Goal: Task Accomplishment & Management: Manage account settings

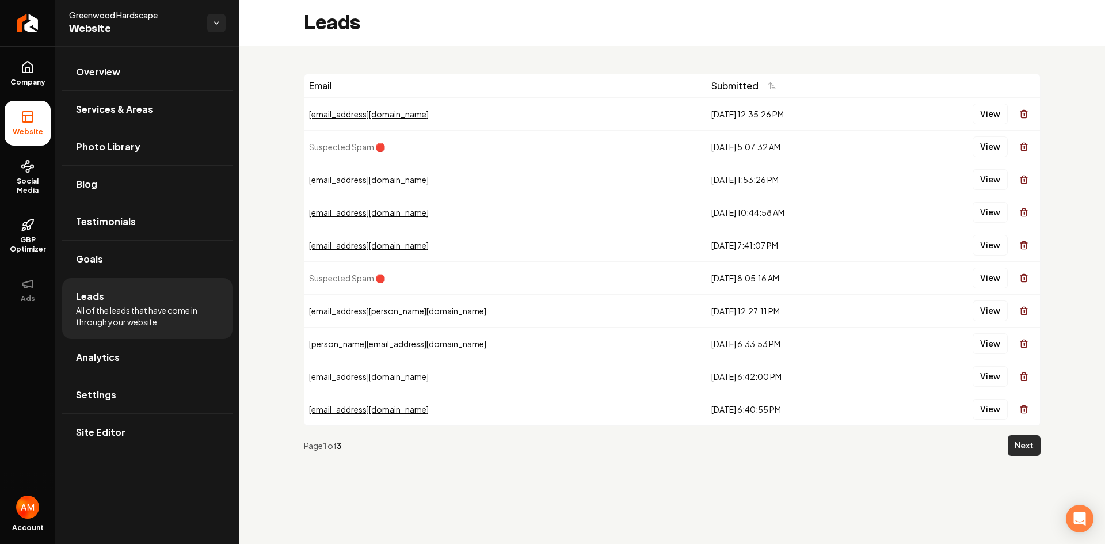
click at [1028, 441] on button "Next" at bounding box center [1023, 445] width 33 height 21
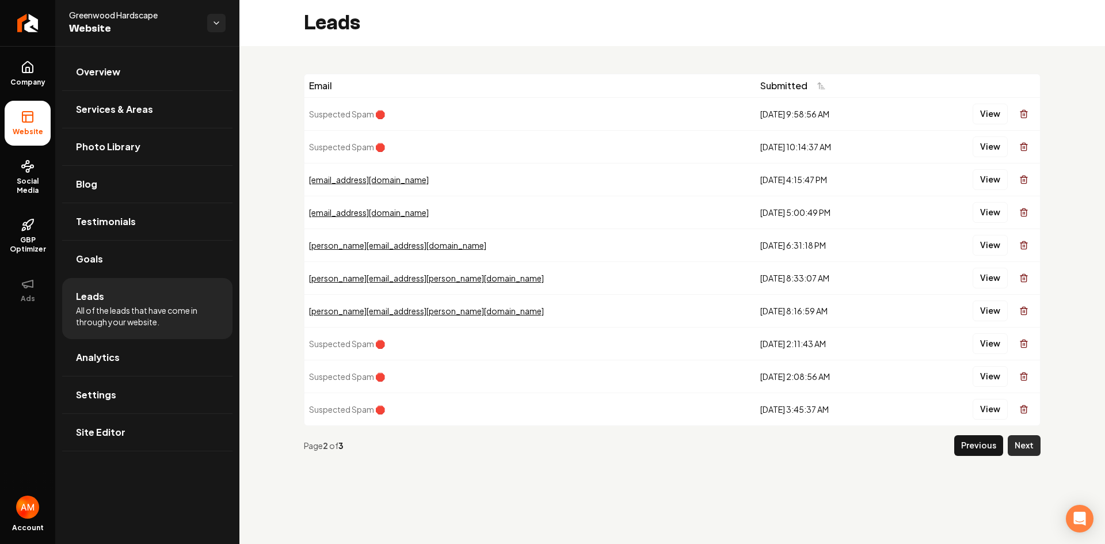
click at [1032, 442] on button "Next" at bounding box center [1023, 445] width 33 height 21
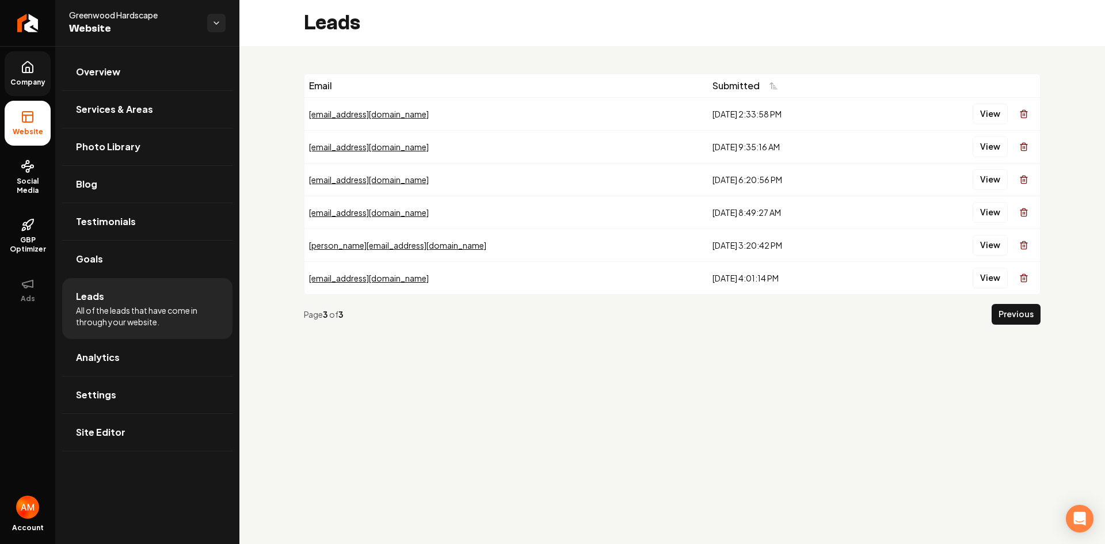
click at [22, 71] on icon at bounding box center [27, 67] width 10 height 11
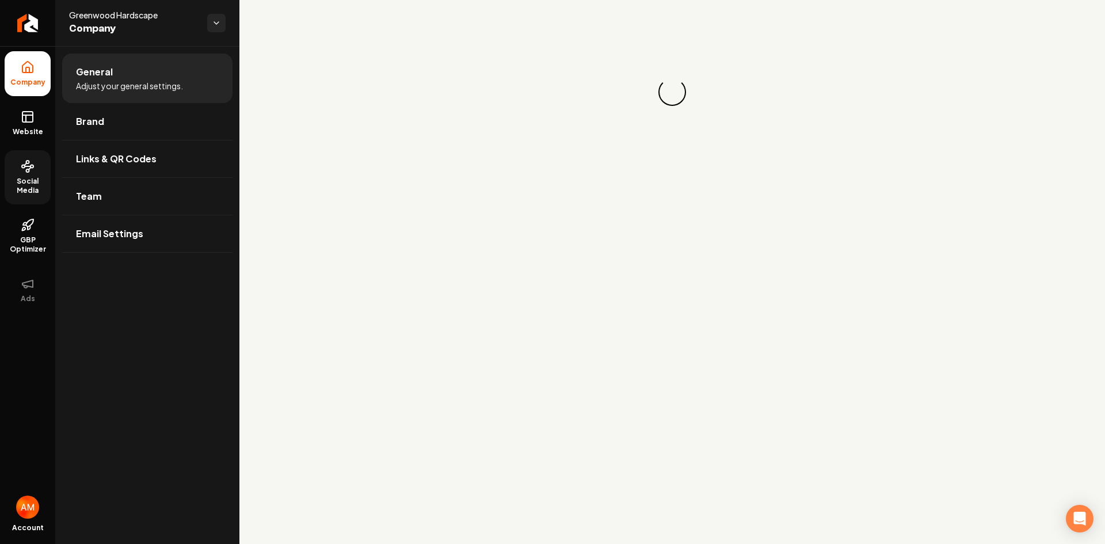
click at [28, 174] on link "Social Media" at bounding box center [28, 177] width 46 height 54
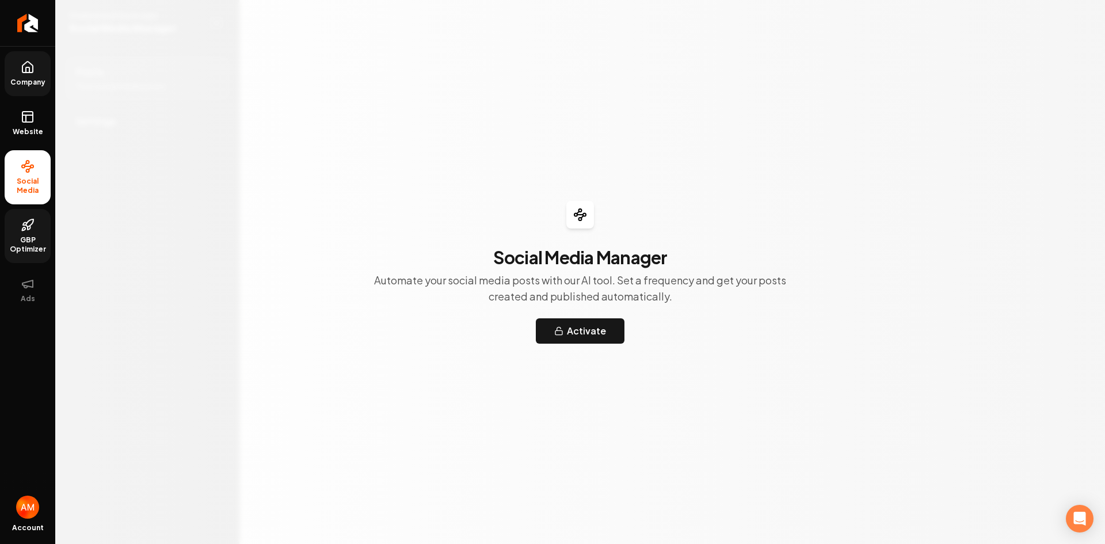
click at [28, 220] on icon at bounding box center [28, 225] width 14 height 14
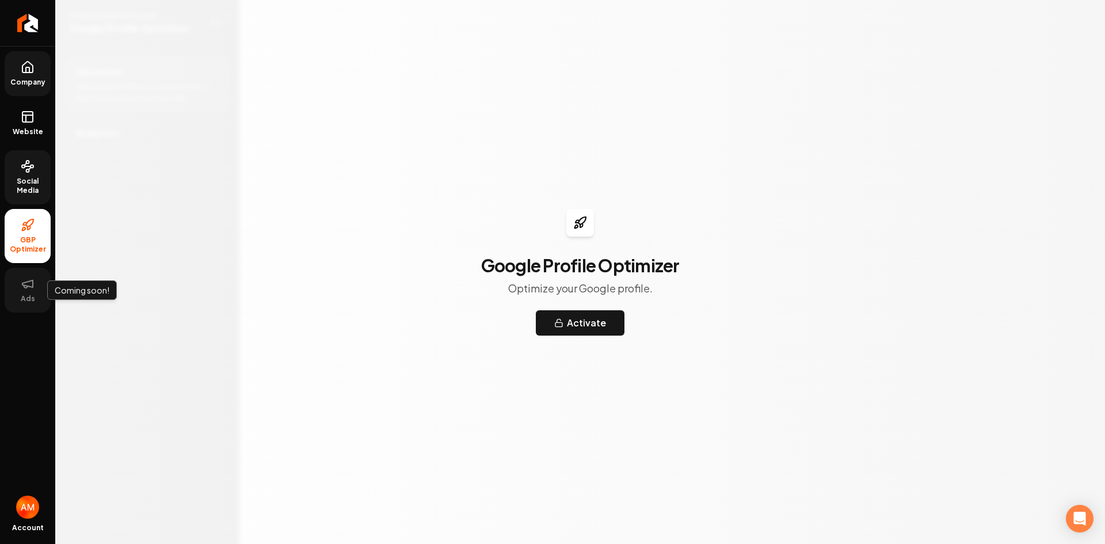
click at [19, 276] on button "Ads" at bounding box center [28, 289] width 46 height 45
click at [20, 243] on span "GBP Optimizer" at bounding box center [28, 244] width 46 height 18
click at [13, 119] on link "Website" at bounding box center [28, 123] width 46 height 45
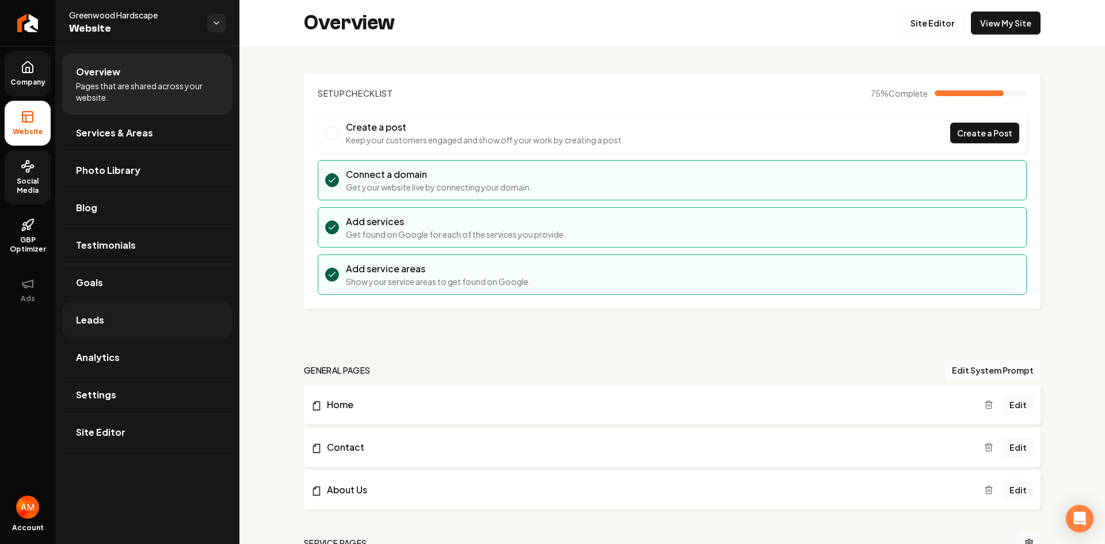
click at [128, 318] on link "Leads" at bounding box center [147, 319] width 170 height 37
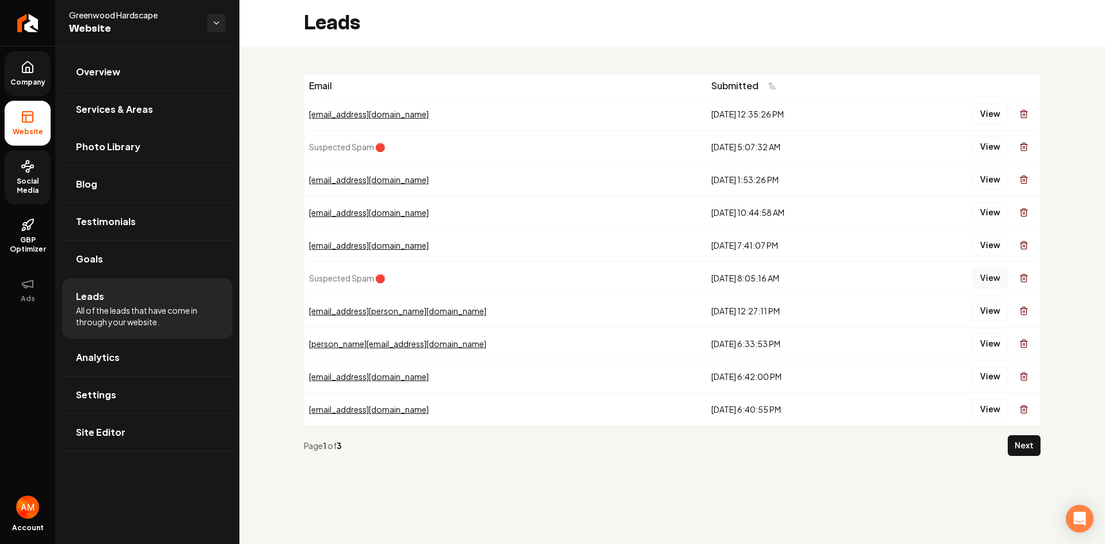
click at [990, 282] on button "View" at bounding box center [989, 277] width 35 height 21
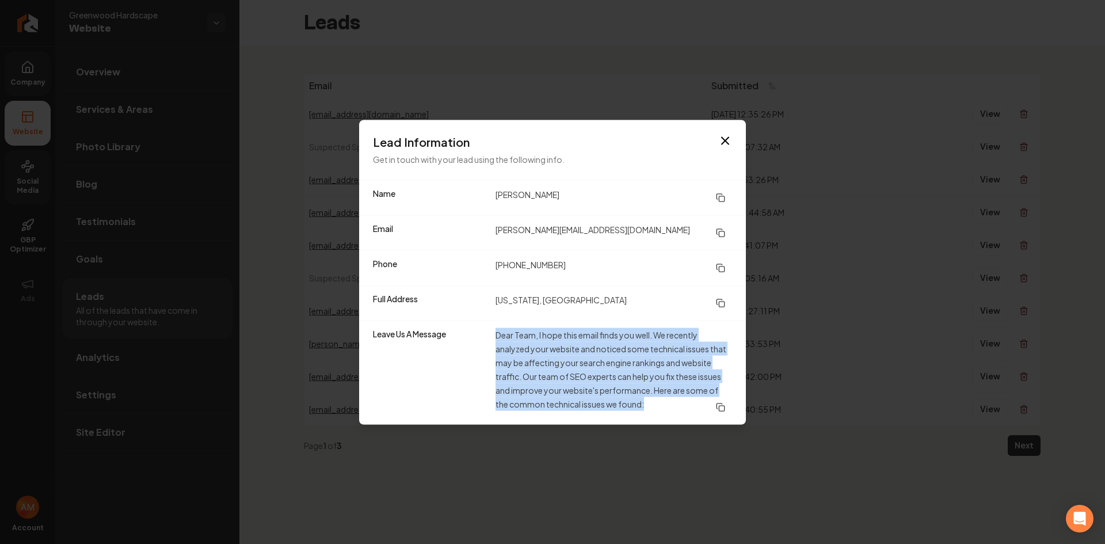
drag, startPoint x: 519, startPoint y: 338, endPoint x: 672, endPoint y: 397, distance: 164.6
click at [672, 397] on dd "Dear Team, I hope this email finds you well. We recently analyzed your website …" at bounding box center [613, 372] width 236 height 90
drag, startPoint x: 527, startPoint y: 380, endPoint x: 648, endPoint y: 412, distance: 125.4
click at [528, 380] on dd "Dear Team, I hope this email finds you well. We recently analyzed your website …" at bounding box center [613, 372] width 236 height 90
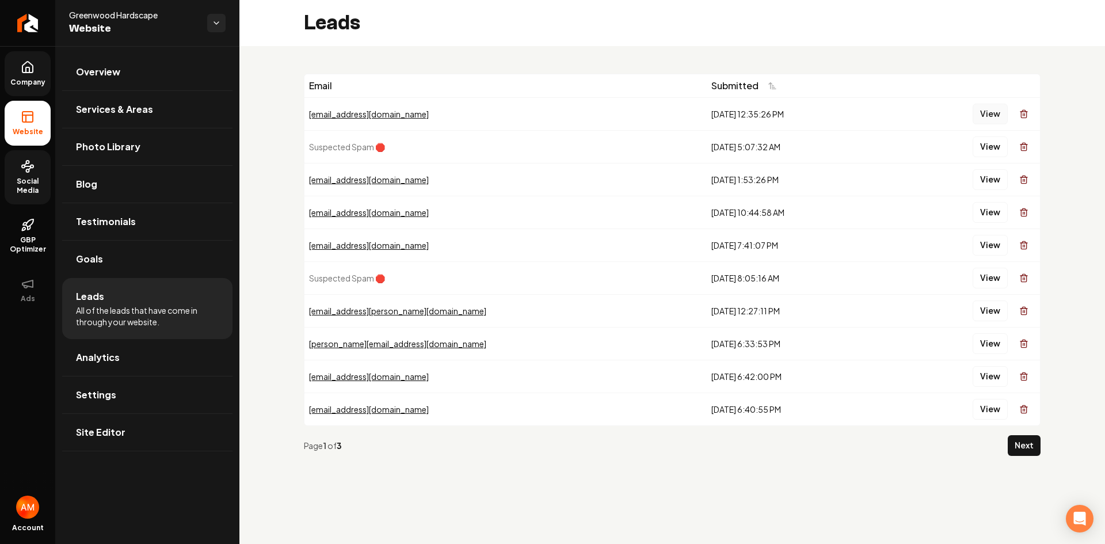
click at [987, 116] on button "View" at bounding box center [989, 114] width 35 height 21
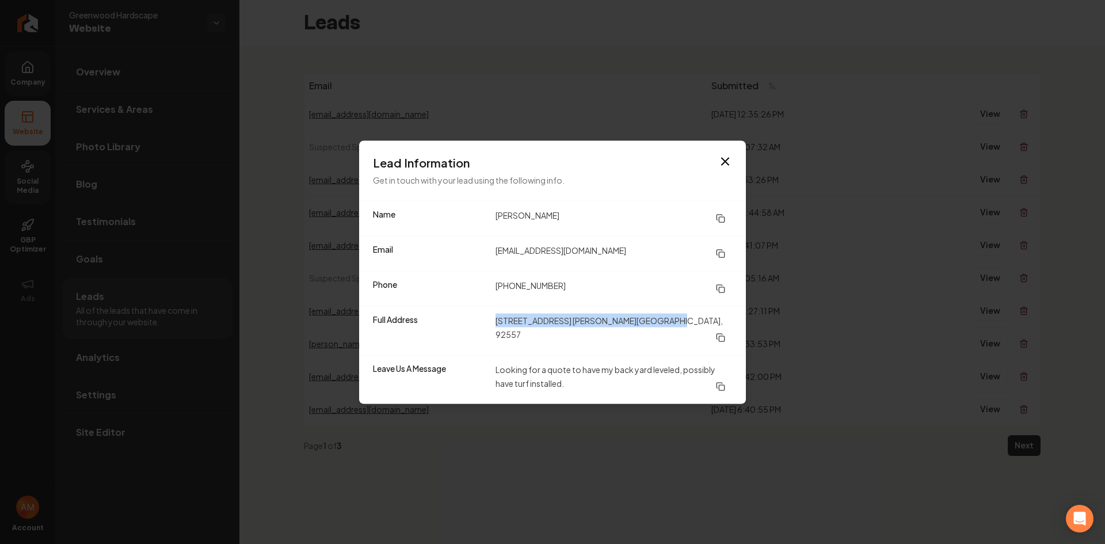
drag, startPoint x: 491, startPoint y: 330, endPoint x: 697, endPoint y: 338, distance: 206.1
click at [697, 338] on div "Full Address [STREET_ADDRESS] [PERSON_NAME][GEOGRAPHIC_DATA], 92557" at bounding box center [552, 329] width 387 height 49
drag, startPoint x: 496, startPoint y: 260, endPoint x: 594, endPoint y: 255, distance: 98.5
click at [594, 255] on dd "[EMAIL_ADDRESS][DOMAIN_NAME]" at bounding box center [613, 253] width 236 height 21
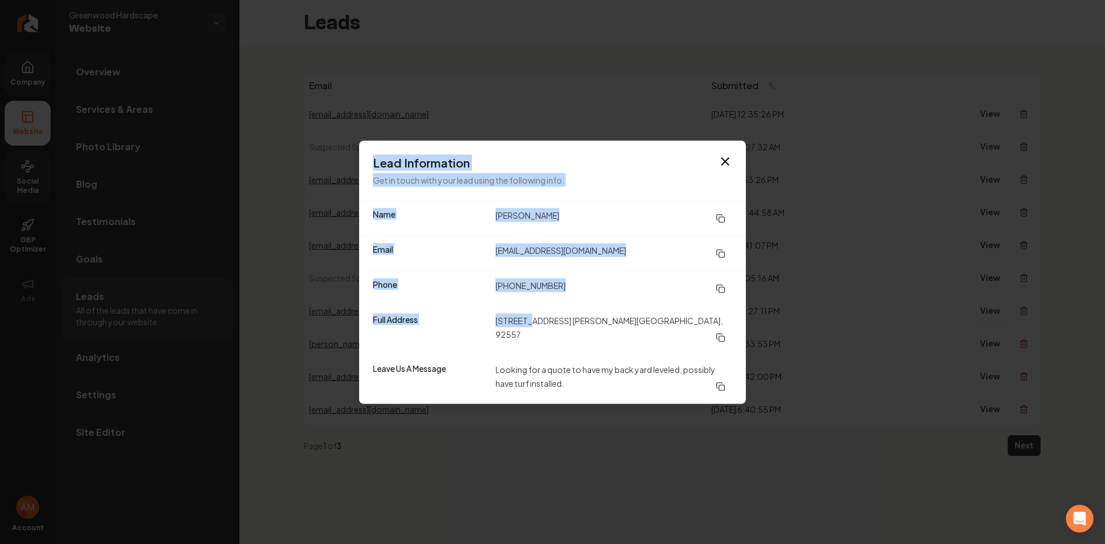
drag, startPoint x: 534, startPoint y: 326, endPoint x: 774, endPoint y: 320, distance: 240.5
click at [776, 320] on body "Company Website Social Media GBP Optimizer Ads Account Greenwood Hardscape Webs…" at bounding box center [552, 272] width 1105 height 544
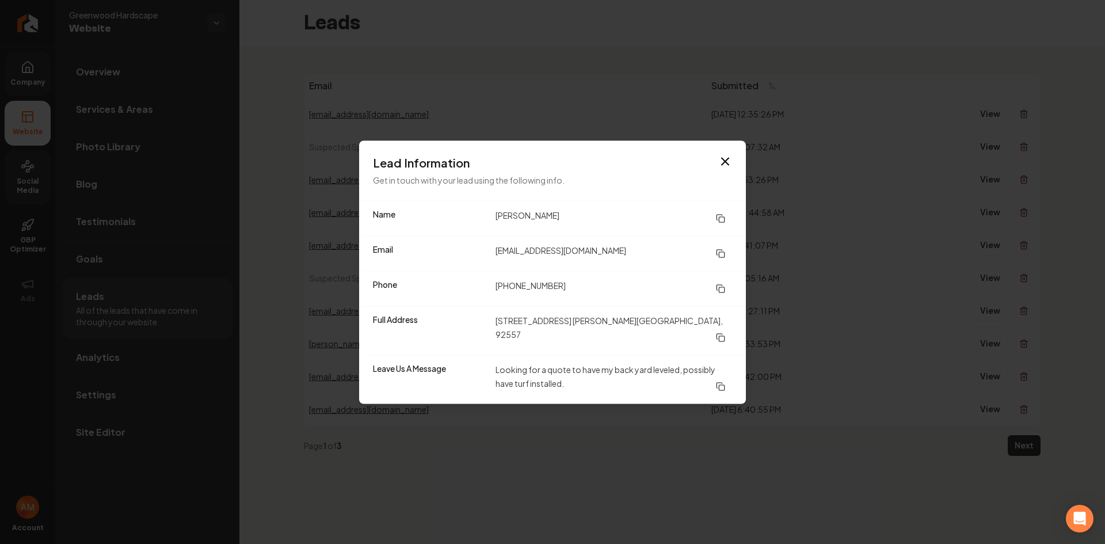
click at [584, 354] on div "Leave Us A Message Looking for a quote to have my back yard leveled, possibly h…" at bounding box center [552, 378] width 387 height 49
drag, startPoint x: 495, startPoint y: 365, endPoint x: 579, endPoint y: 384, distance: 86.1
click at [579, 384] on dd "Looking for a quote to have my back yard leveled, possibly have turf installed." at bounding box center [613, 379] width 236 height 35
click at [731, 166] on icon "button" at bounding box center [725, 161] width 14 height 14
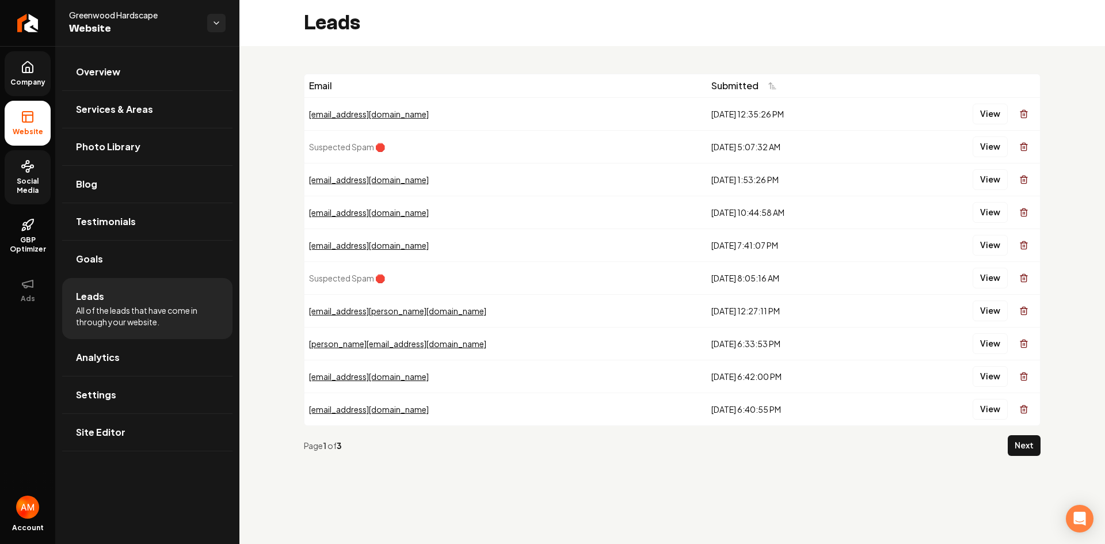
drag, startPoint x: 836, startPoint y: 431, endPoint x: 836, endPoint y: 425, distance: 6.3
click at [836, 426] on div "Page 1 of 3 Next" at bounding box center [672, 445] width 736 height 39
drag, startPoint x: 682, startPoint y: 117, endPoint x: 734, endPoint y: 110, distance: 52.7
click at [733, 111] on div "[DATE] 12:35:26 PM" at bounding box center [795, 114] width 169 height 12
